Goal: Information Seeking & Learning: Check status

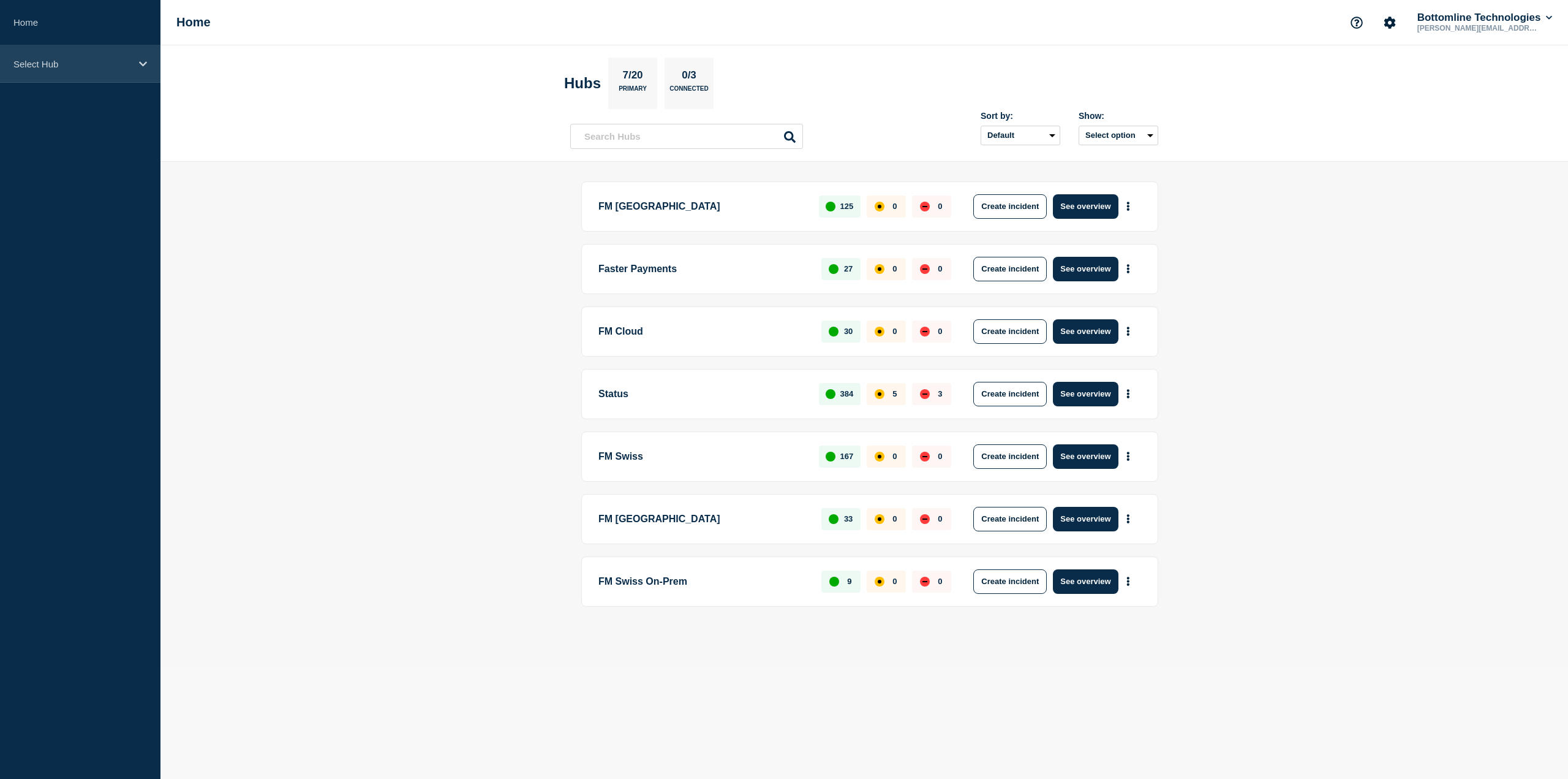
click at [28, 61] on p "Select Hub" at bounding box center [72, 64] width 117 height 11
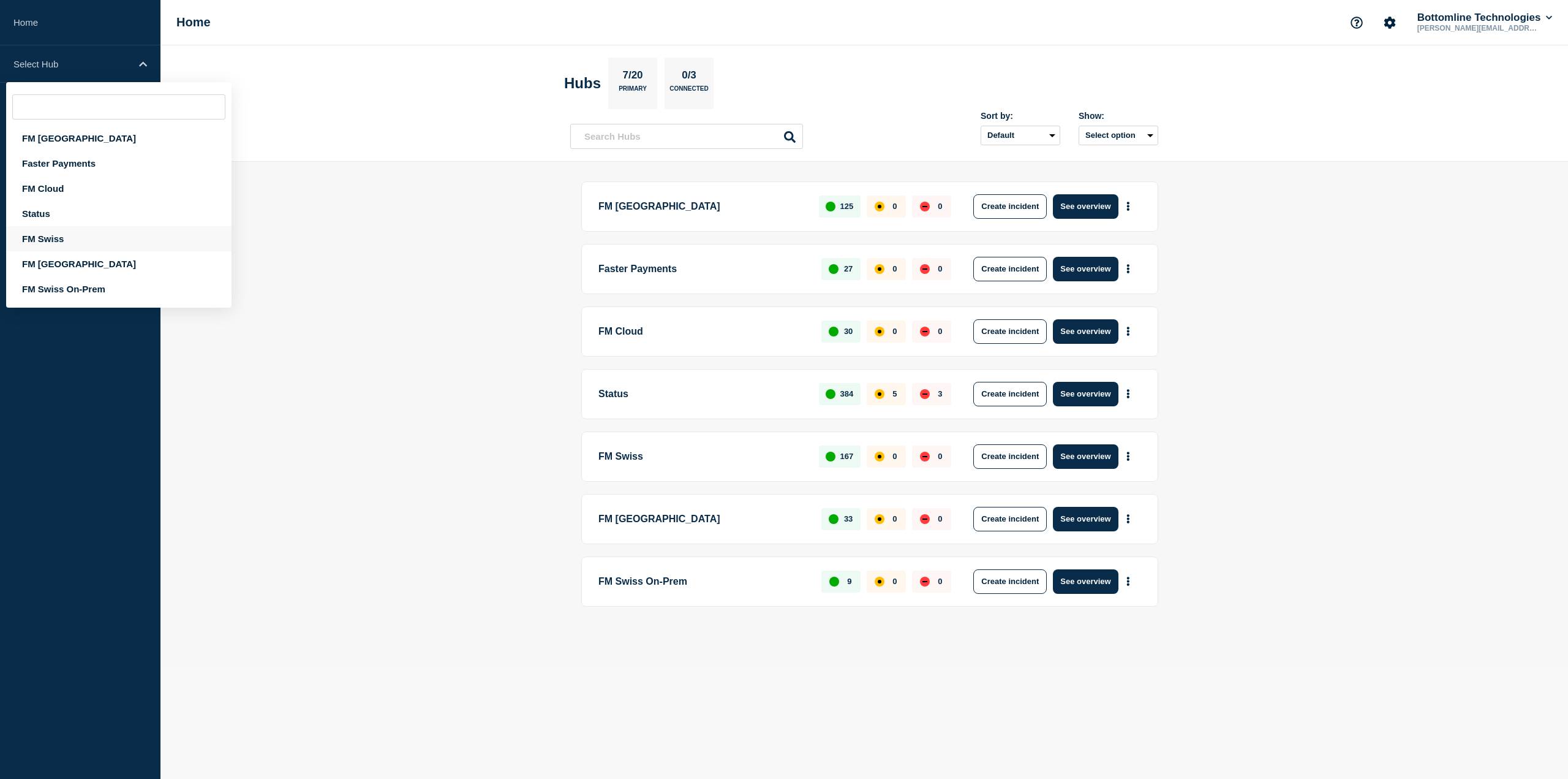
click at [42, 235] on div "FM Swiss" at bounding box center [118, 238] width 225 height 25
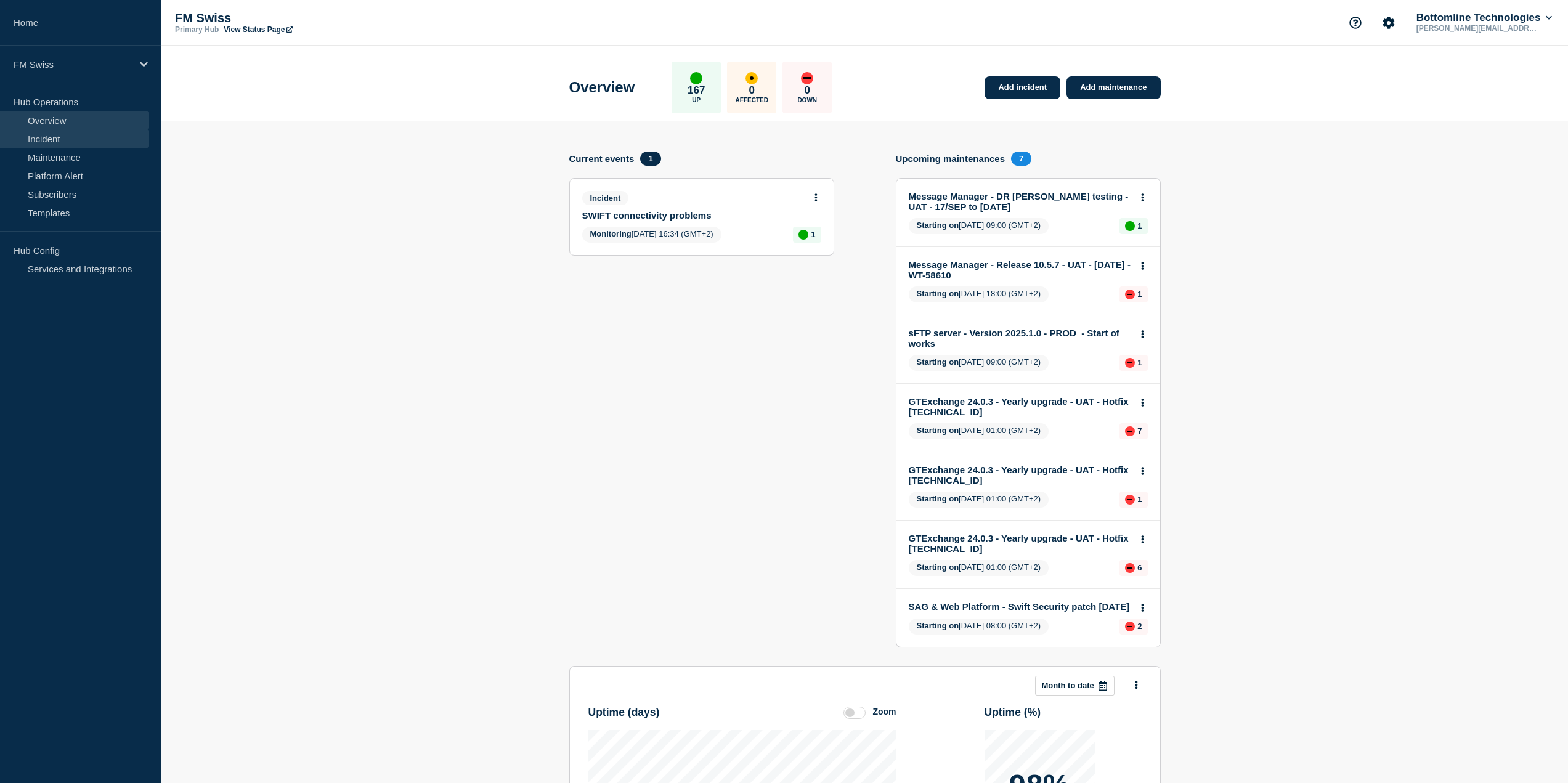
click at [49, 137] on link "Incident" at bounding box center [74, 139] width 149 height 18
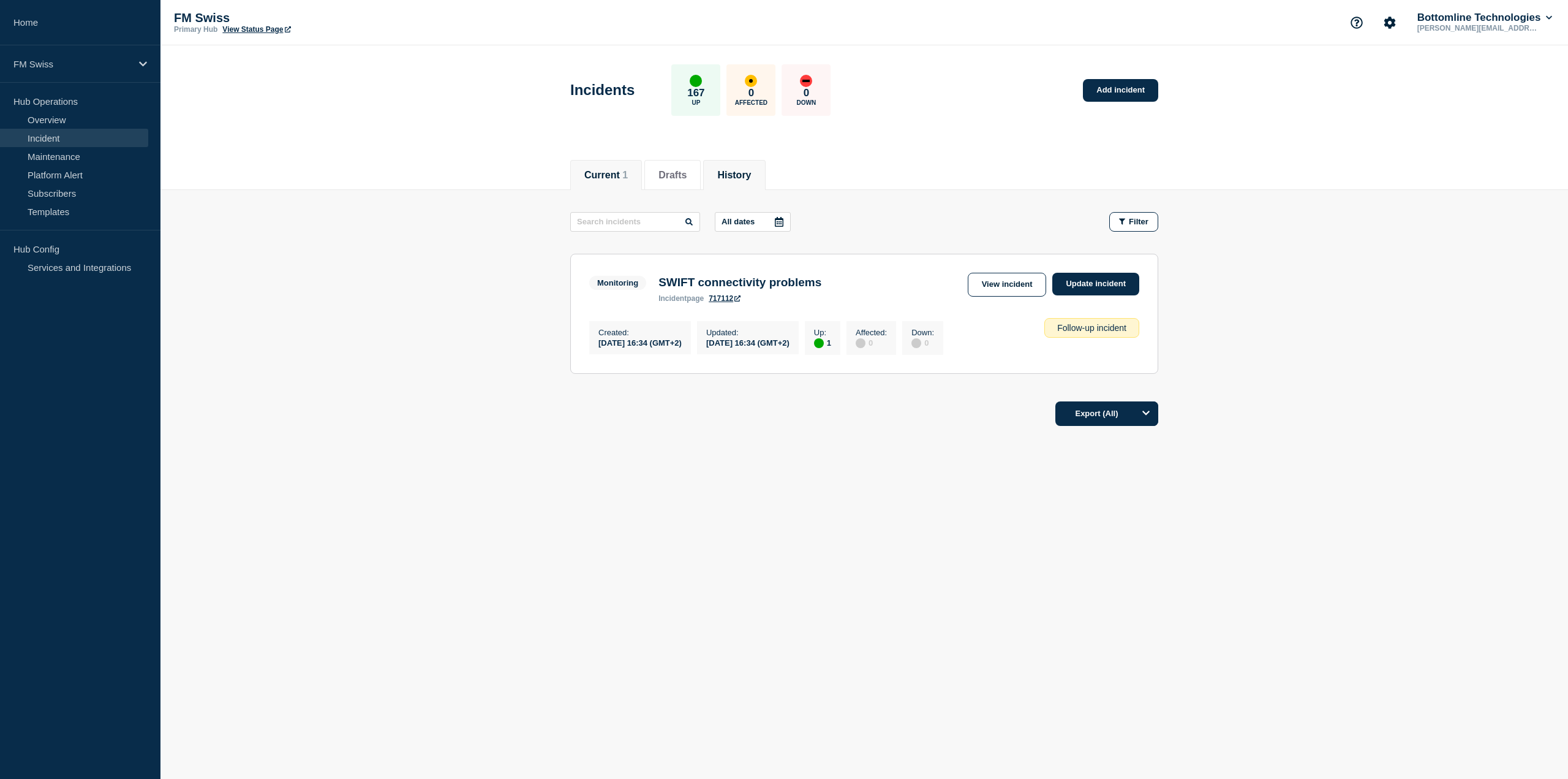
click at [751, 176] on button "History" at bounding box center [734, 175] width 34 height 11
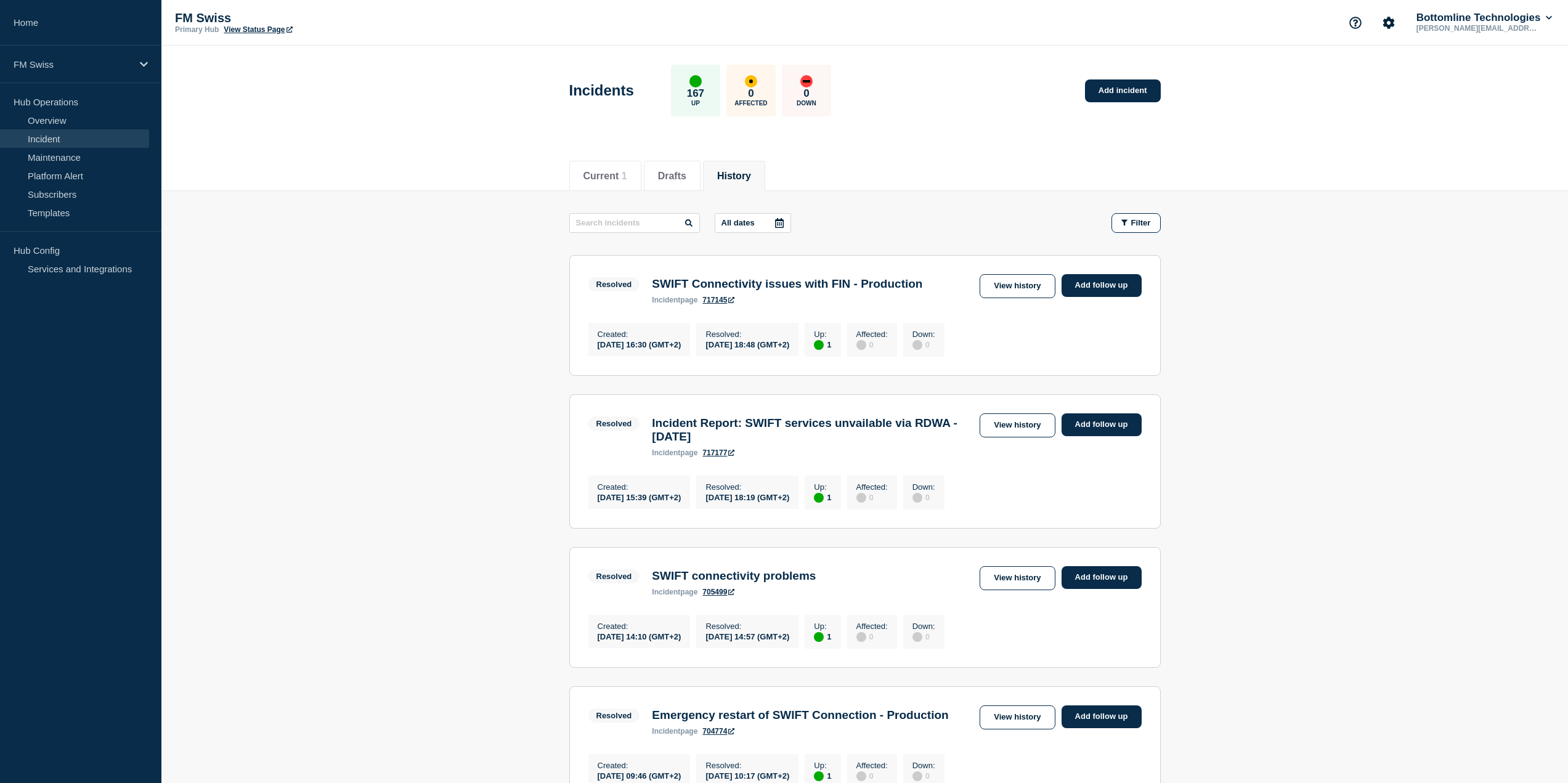
click at [926, 432] on h3 "Incident Report: SWIFT services unvailable via RDWA - [DATE]" at bounding box center [813, 430] width 322 height 27
click at [1004, 430] on link "View history" at bounding box center [1017, 426] width 75 height 24
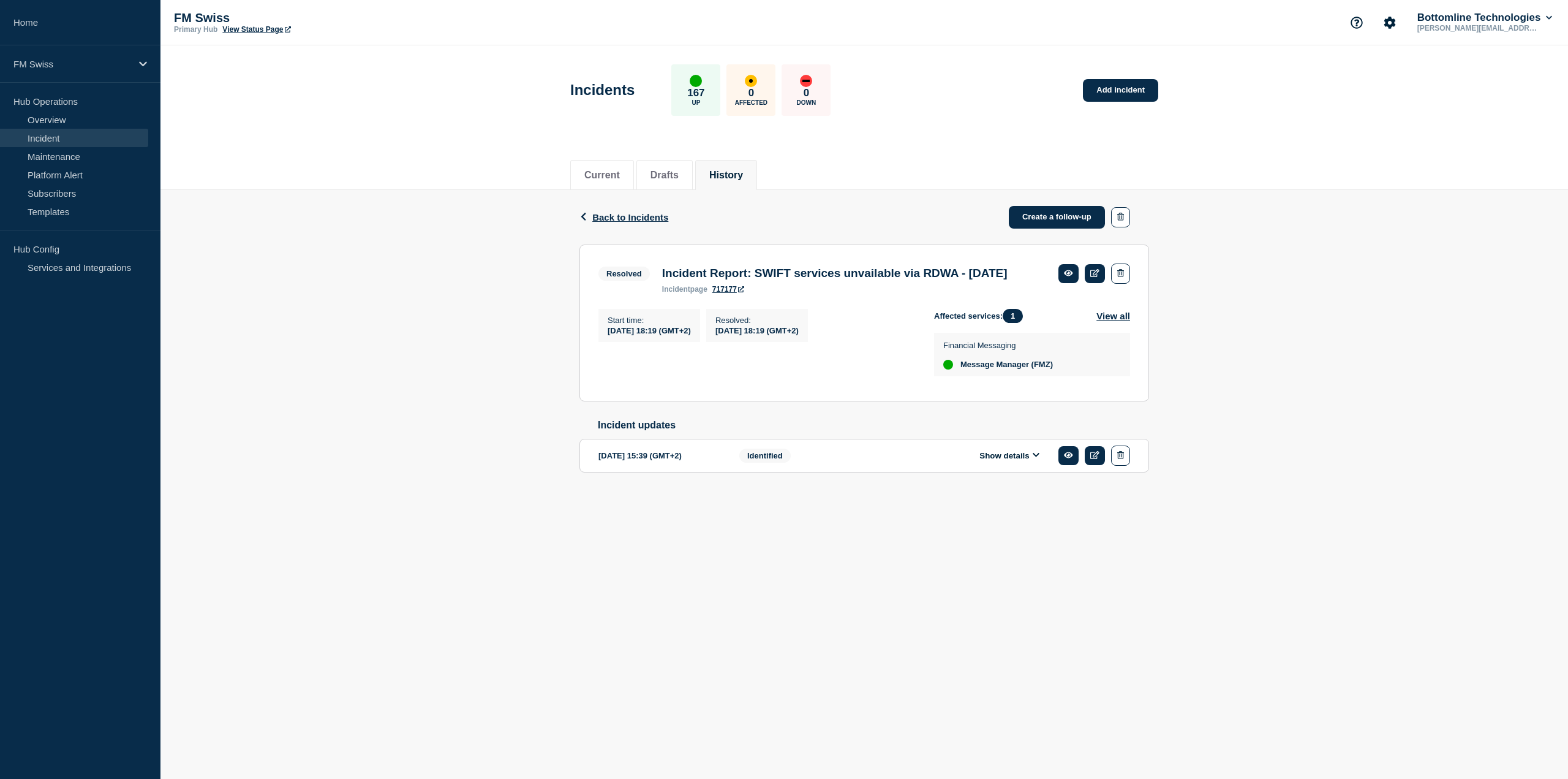
click at [999, 461] on button "Show details" at bounding box center [1009, 456] width 67 height 11
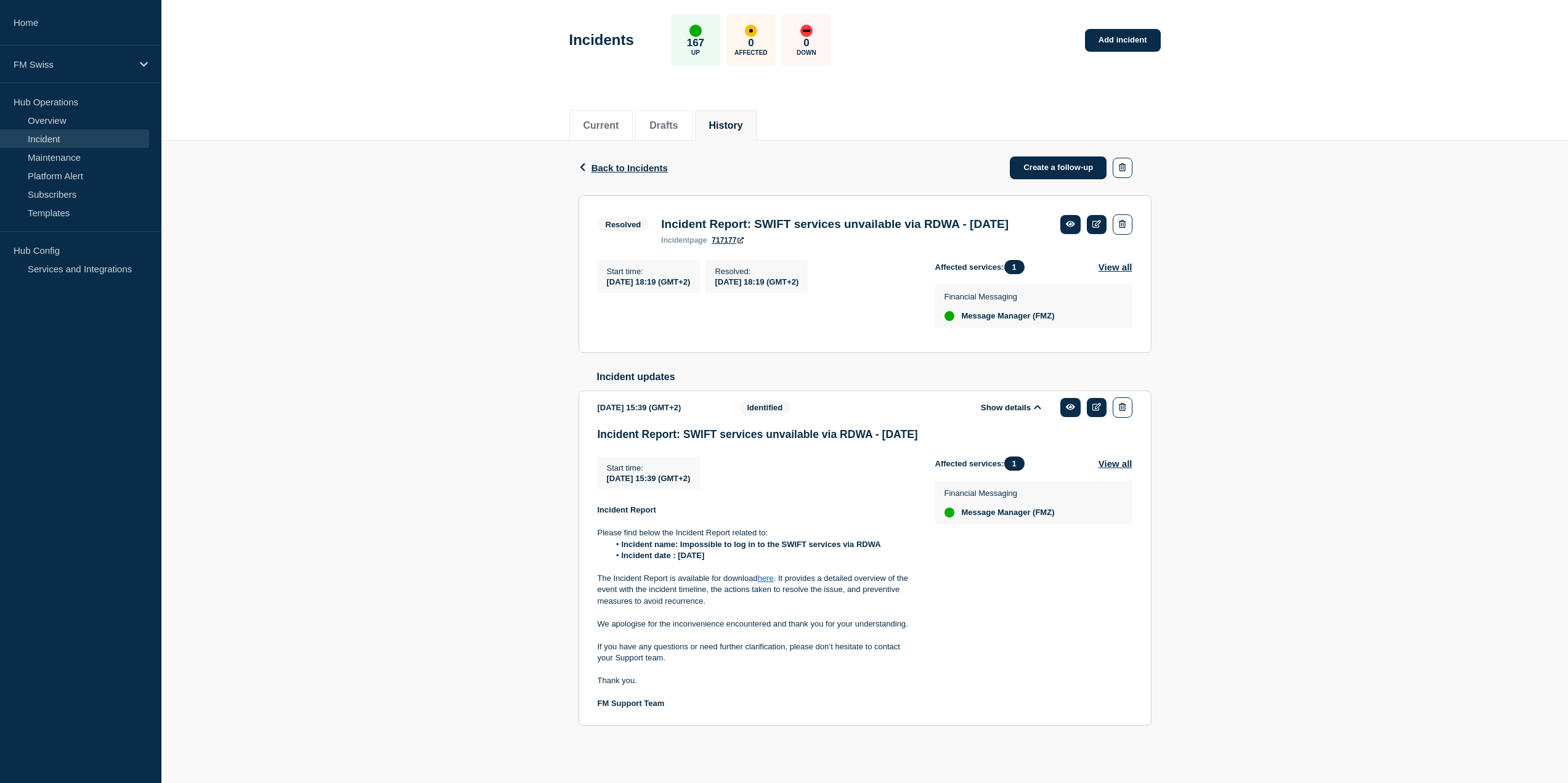
scroll to position [76, 0]
